Goal: Navigation & Orientation: Find specific page/section

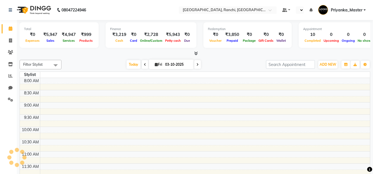
scroll to position [205, 0]
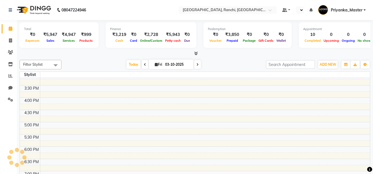
select select "en"
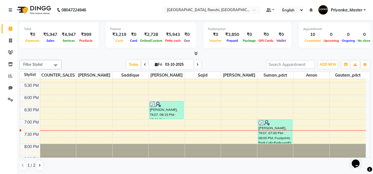
scroll to position [0, 0]
